Goal: Transaction & Acquisition: Purchase product/service

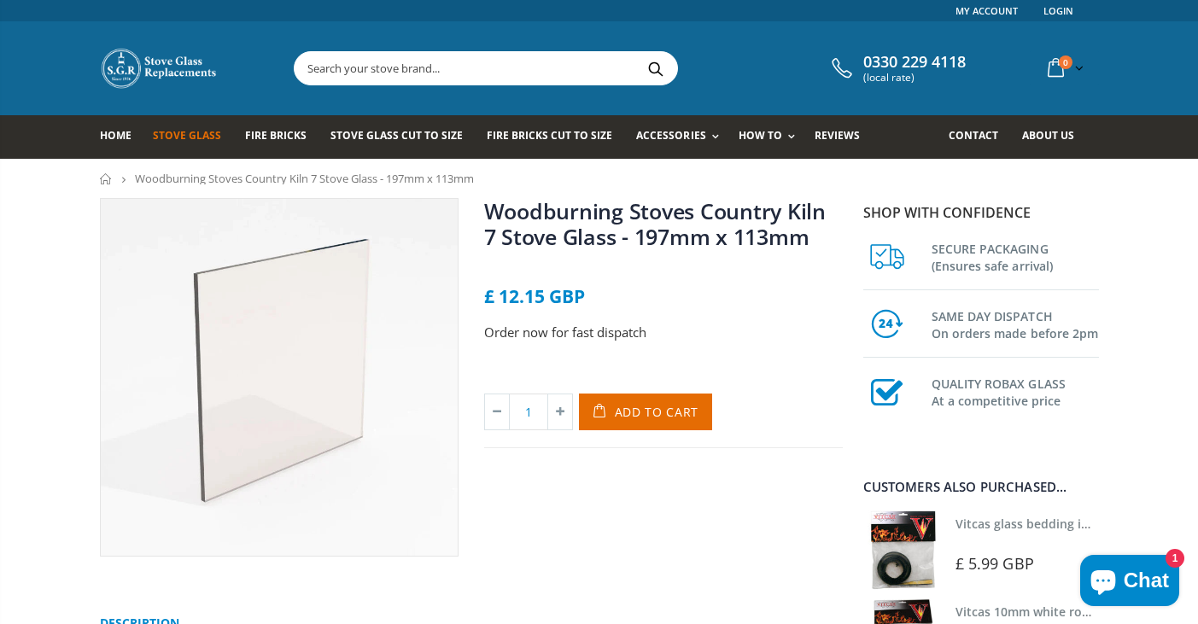
click at [199, 133] on span "Stove Glass" at bounding box center [187, 135] width 68 height 15
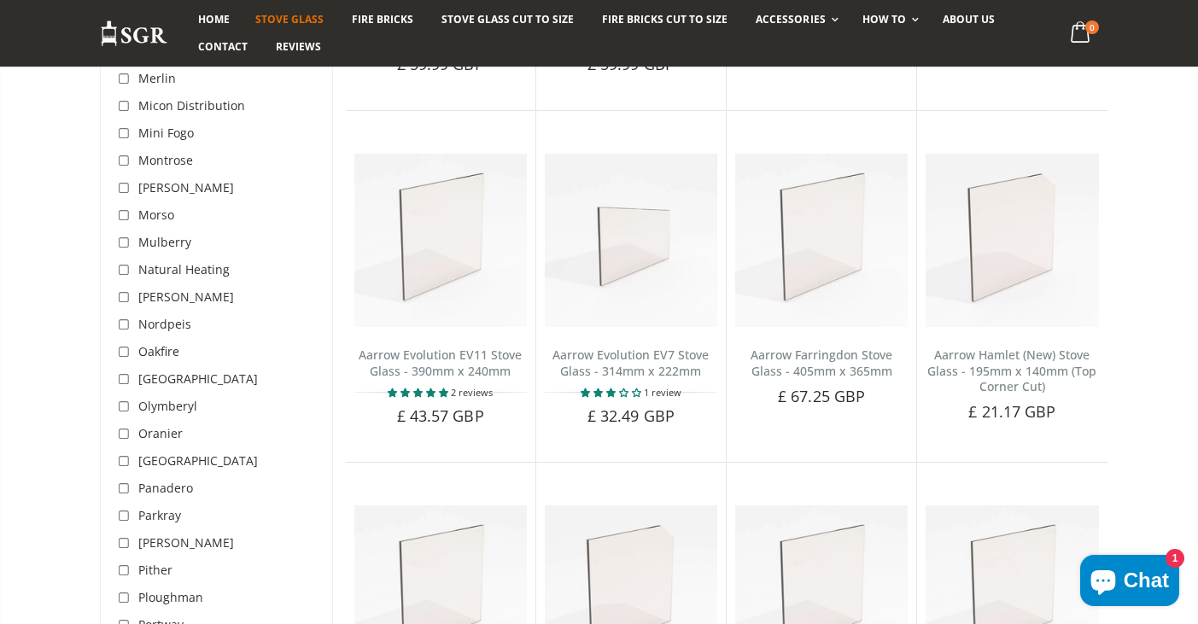
scroll to position [3929, 0]
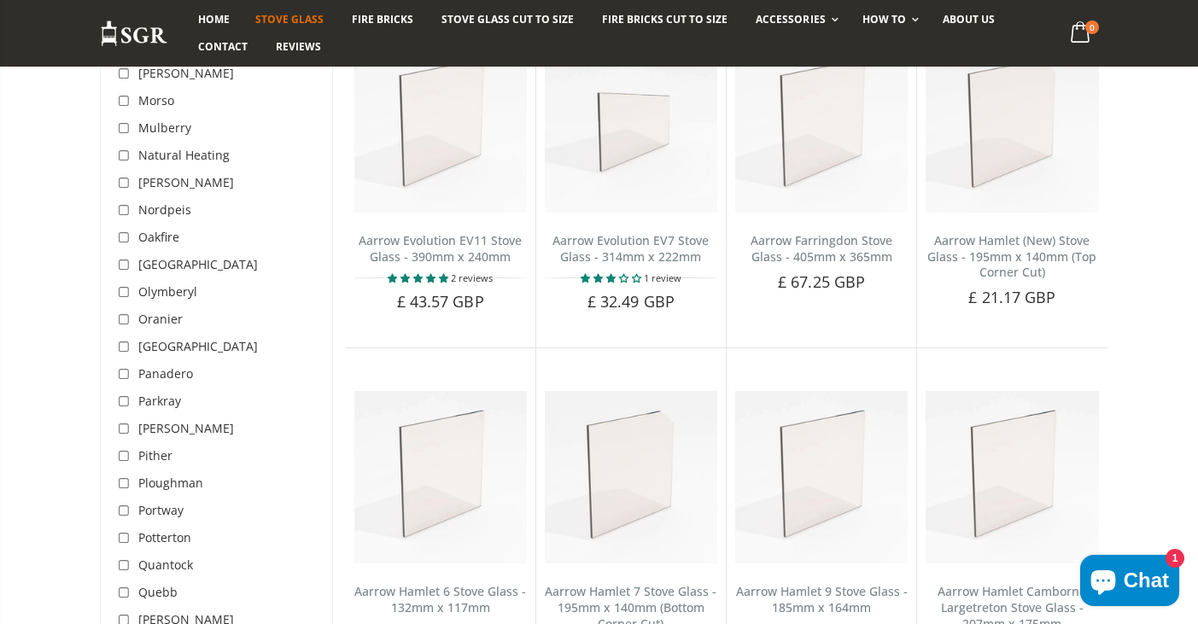
click at [125, 394] on input "checkbox" at bounding box center [126, 402] width 17 height 17
checkbox input "true"
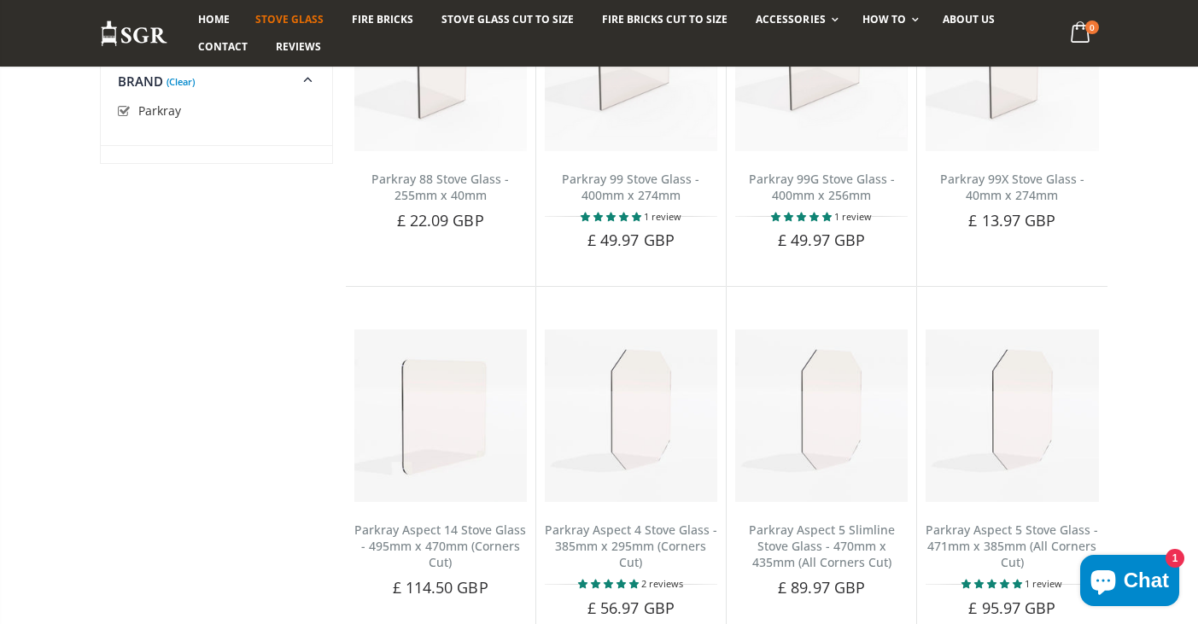
scroll to position [577, 0]
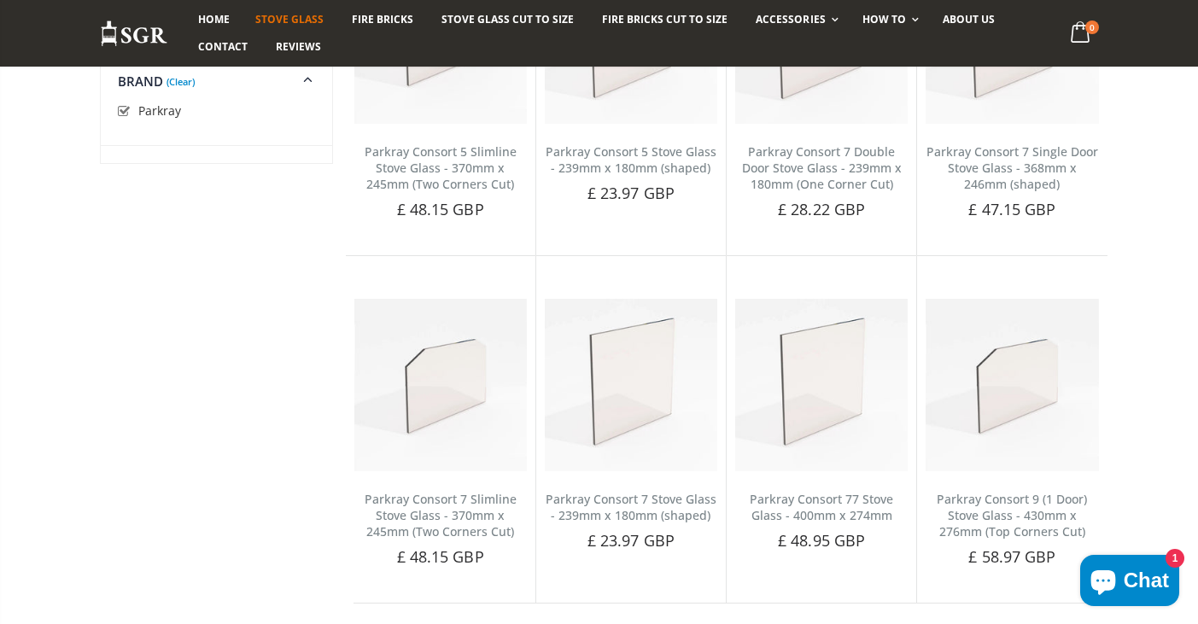
scroll to position [3929, 0]
